Goal: Task Accomplishment & Management: Manage account settings

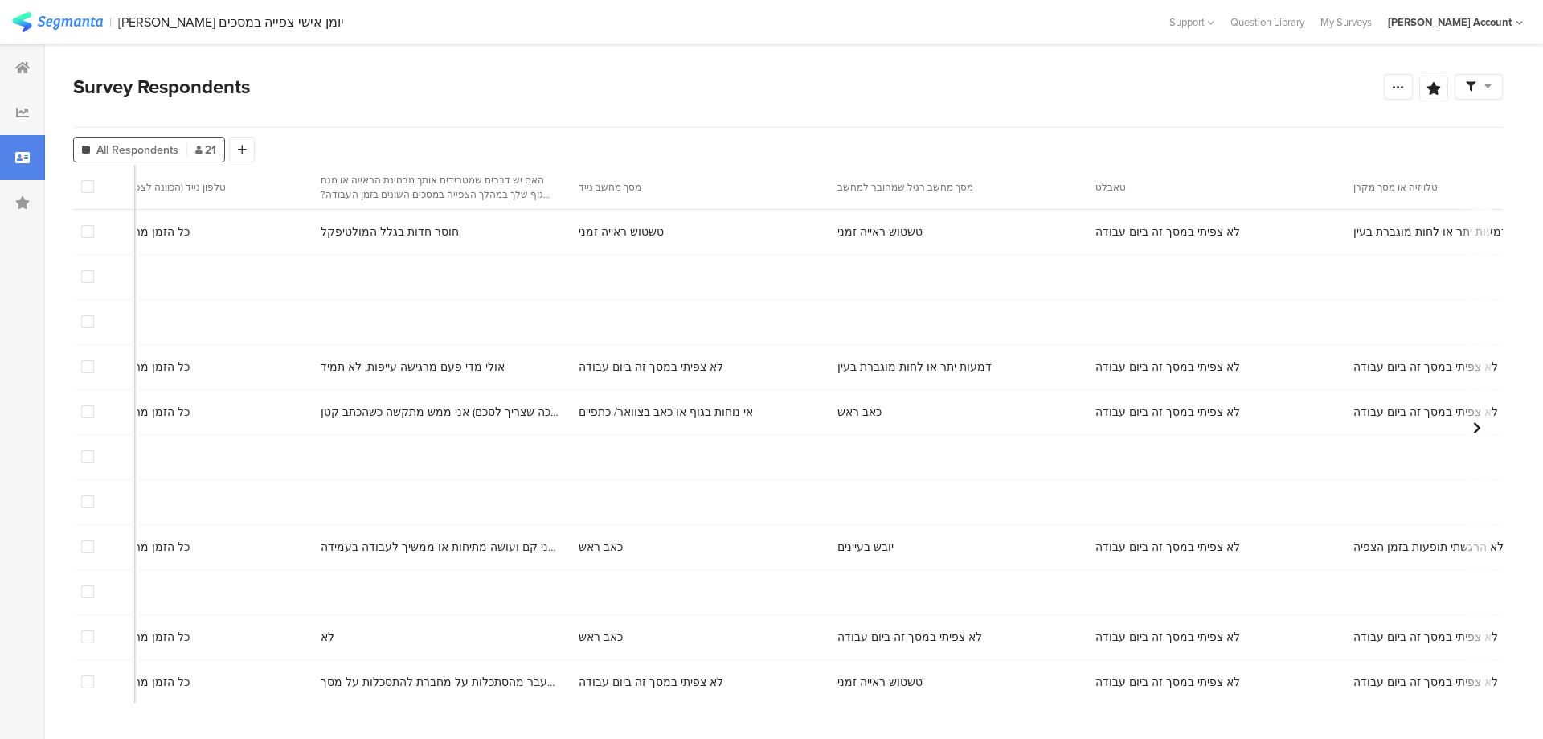
scroll to position [0, 8410]
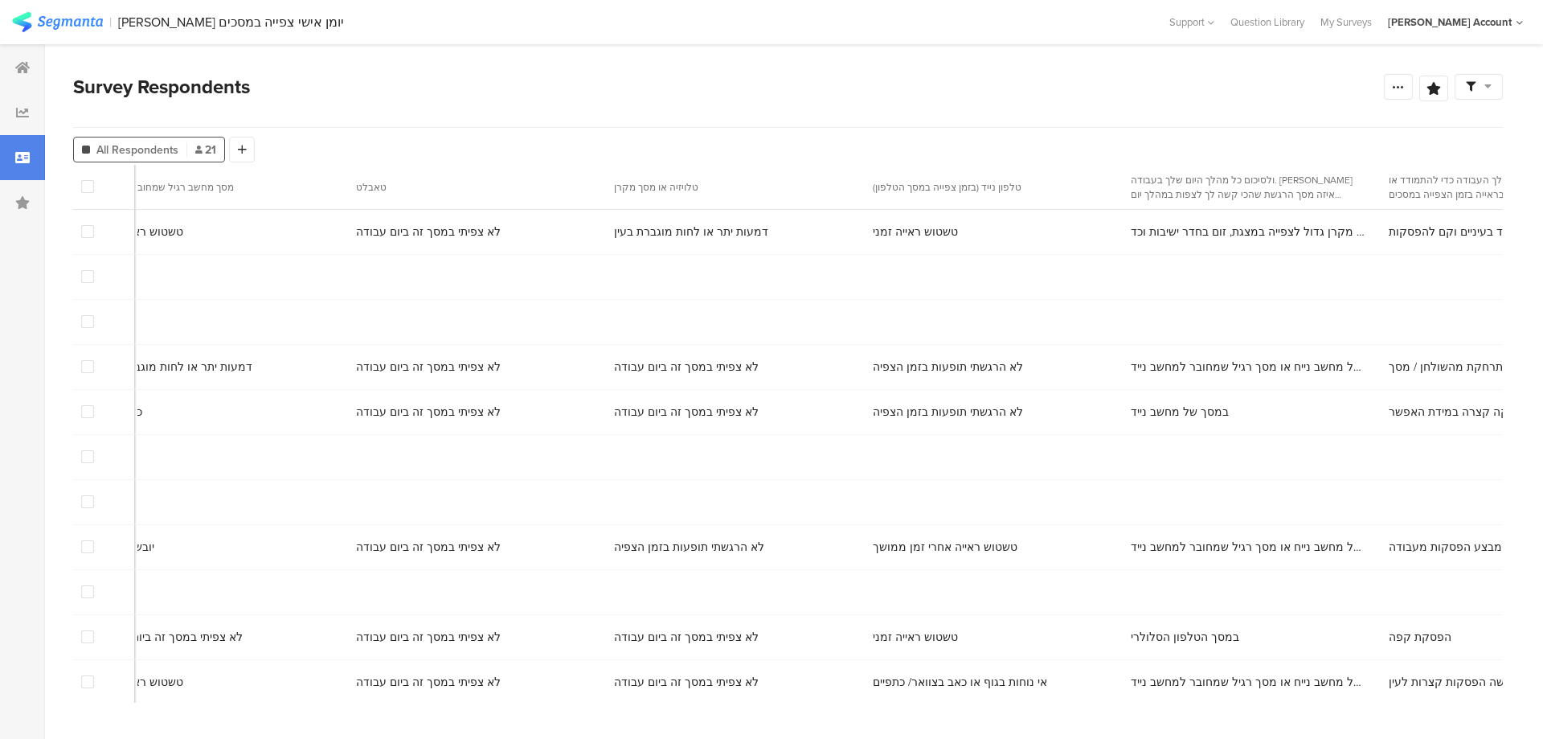
copy span "[PERSON_NAME]"
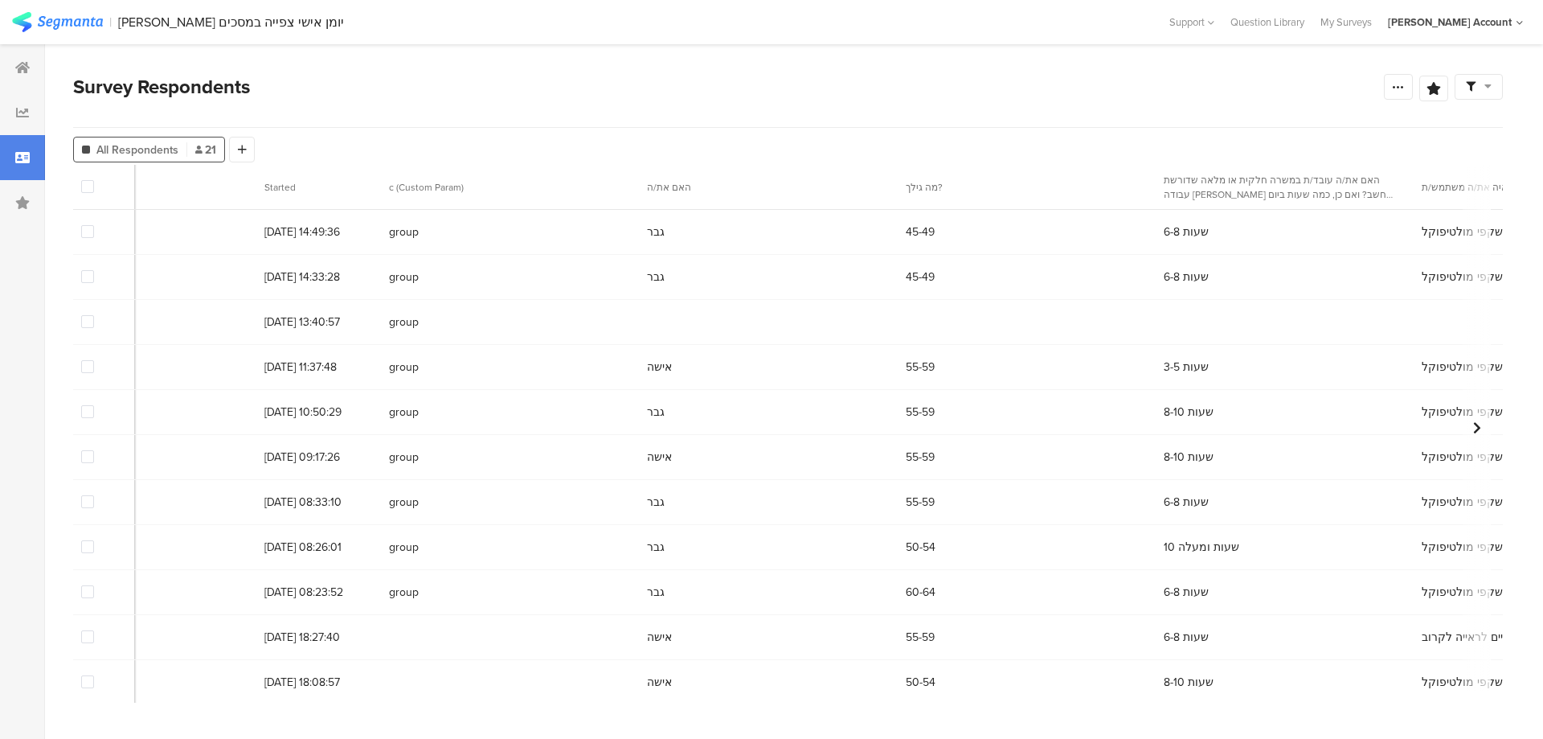
scroll to position [0, 0]
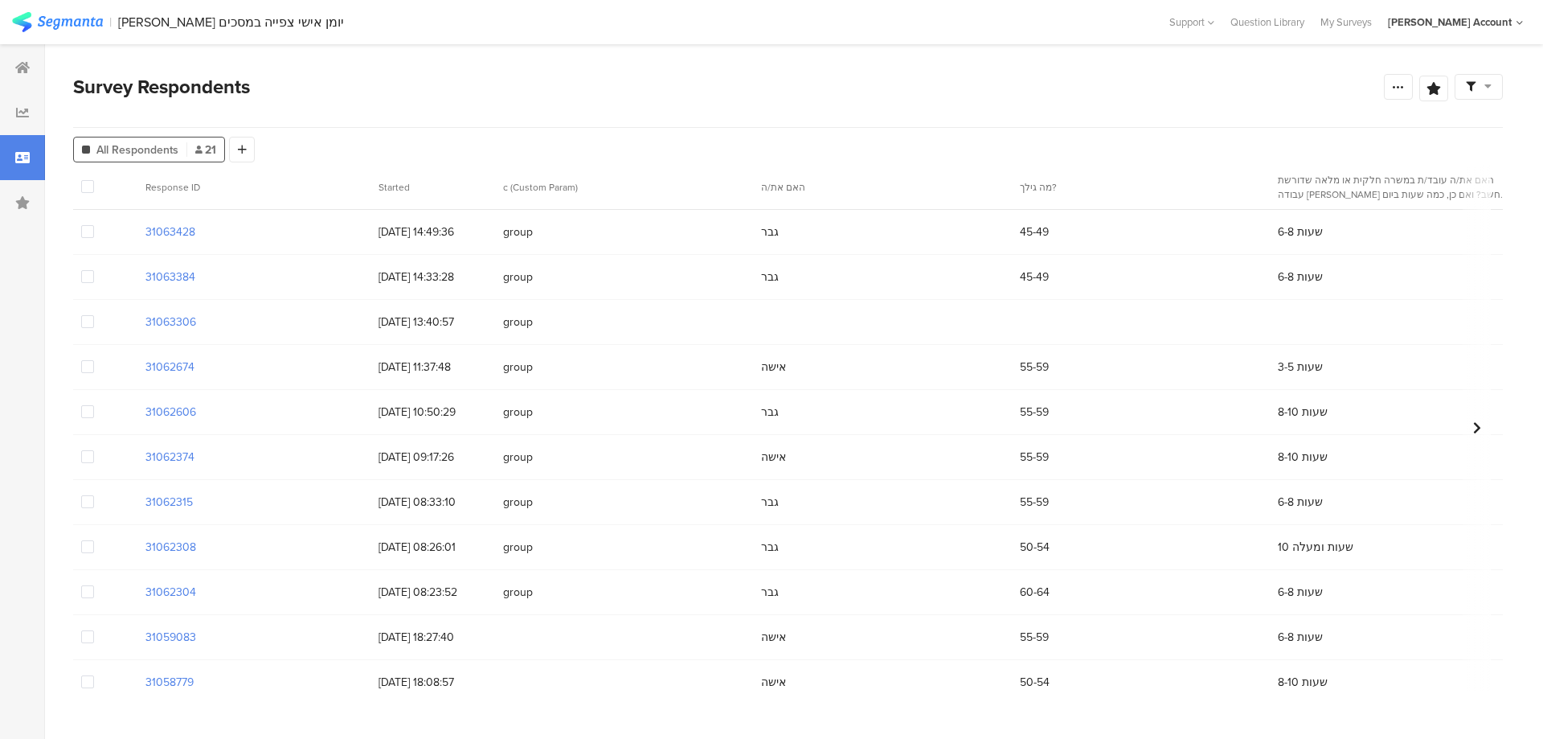
click at [90, 318] on span at bounding box center [87, 321] width 13 height 13
click at [94, 315] on input "checkbox" at bounding box center [94, 315] width 0 height 0
click at [260, 184] on span "Delete" at bounding box center [274, 187] width 33 height 12
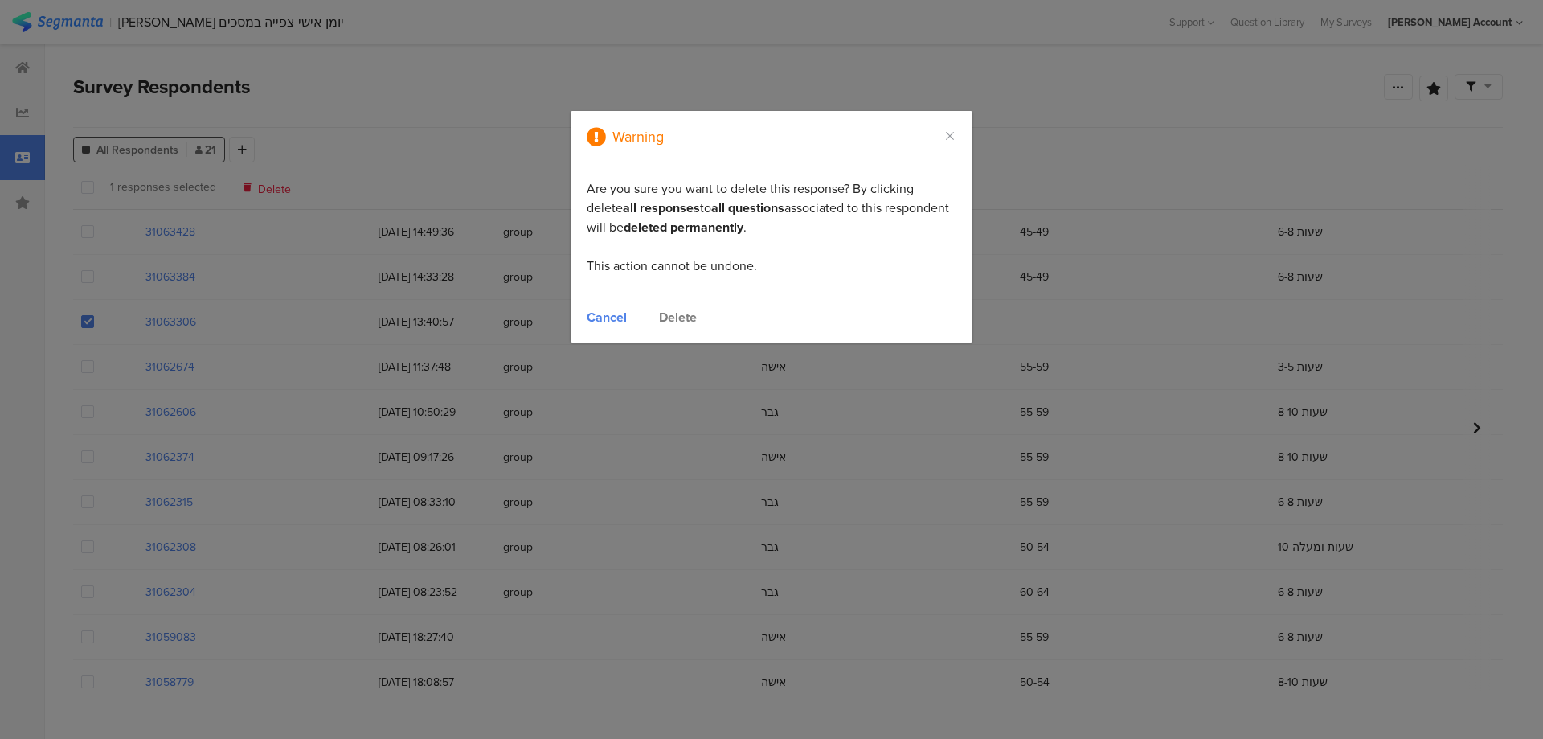
click at [678, 312] on div "Delete" at bounding box center [678, 317] width 38 height 18
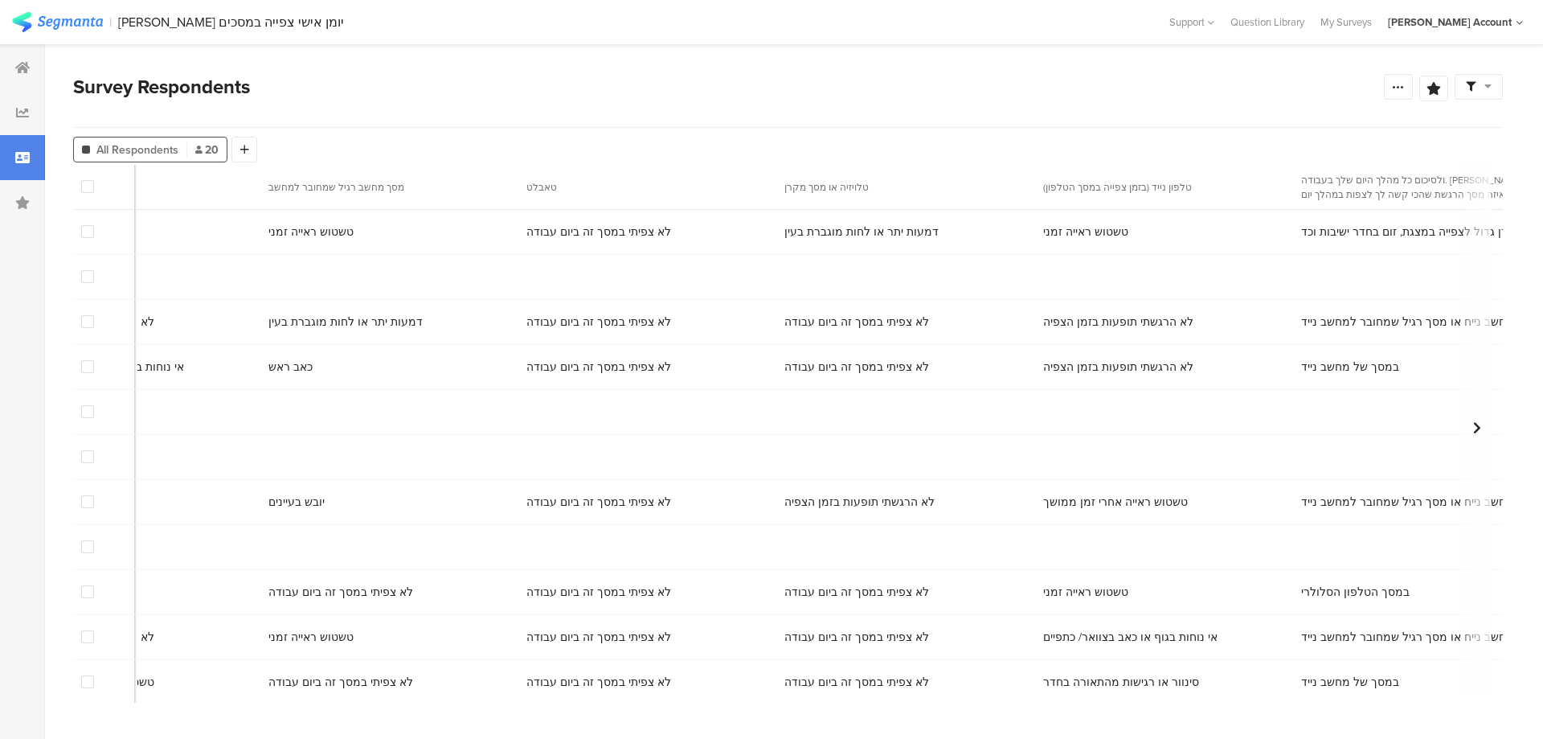
scroll to position [0, 8410]
